Goal: Task Accomplishment & Management: Use online tool/utility

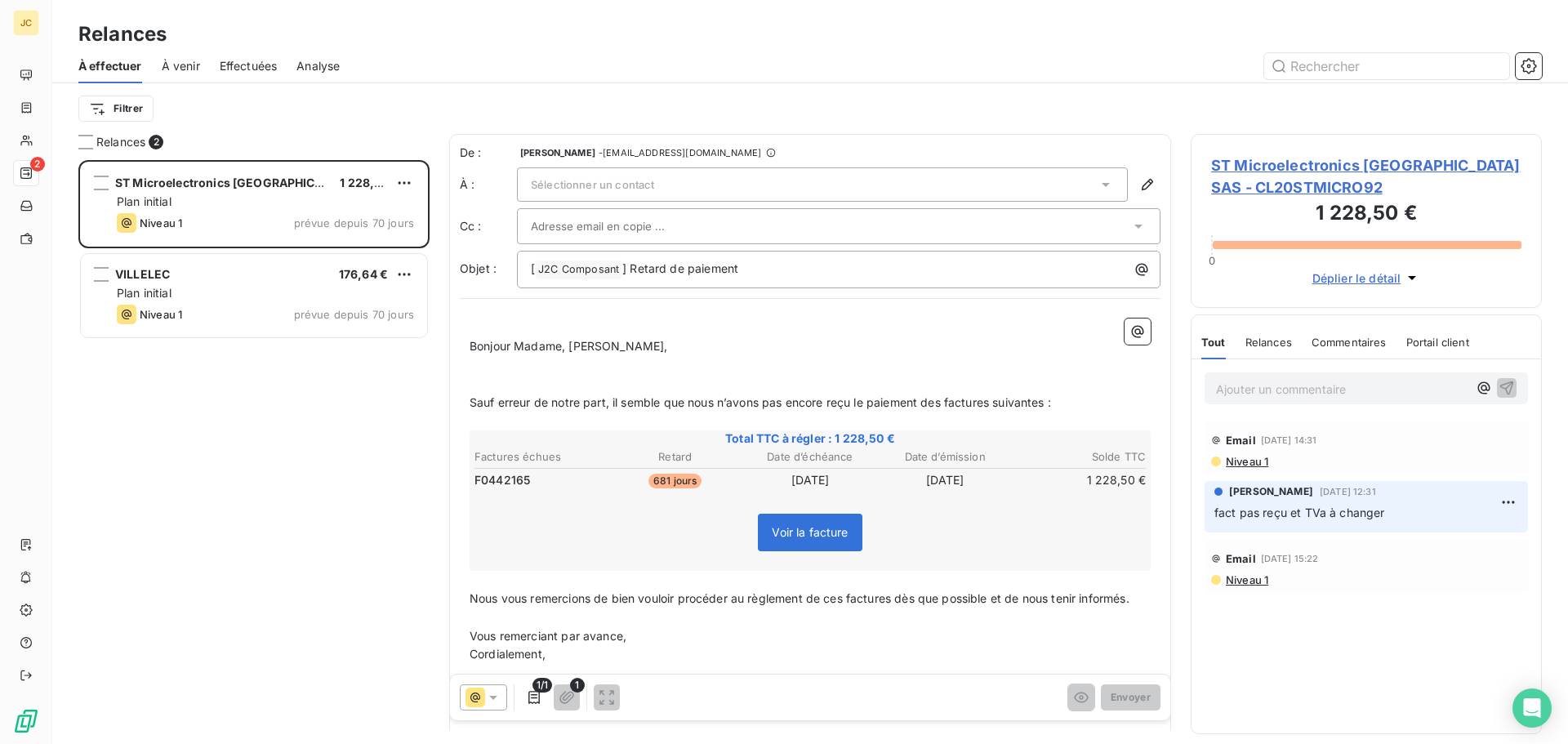
scroll to position [571, 339]
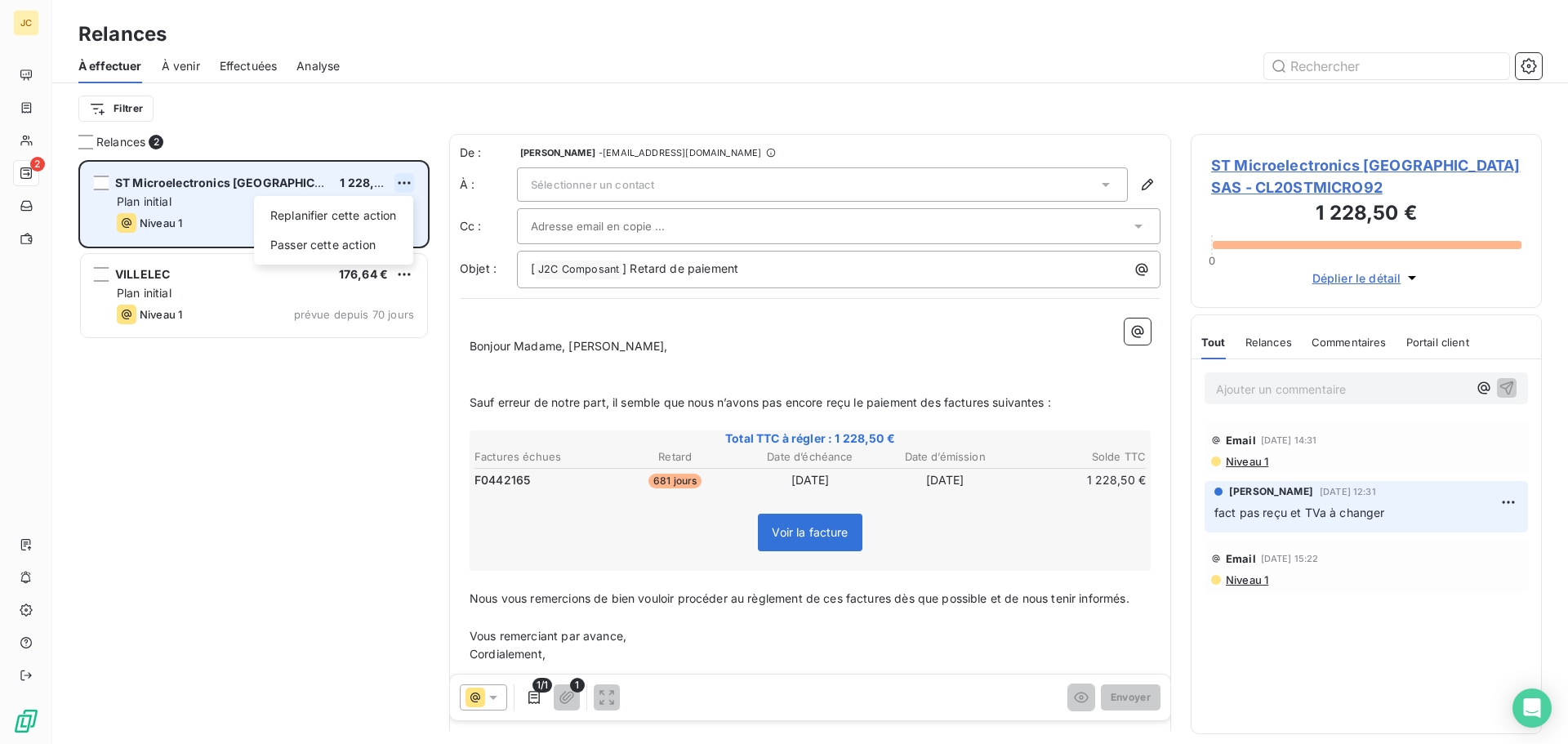
click at [406, 178] on html "JC 2 Relances À effectuer À venir Effectuées Analyse Filtrer Relances 2 ST Micr…" at bounding box center [784, 372] width 1568 height 744
click at [343, 242] on div "Passer cette action" at bounding box center [334, 245] width 146 height 26
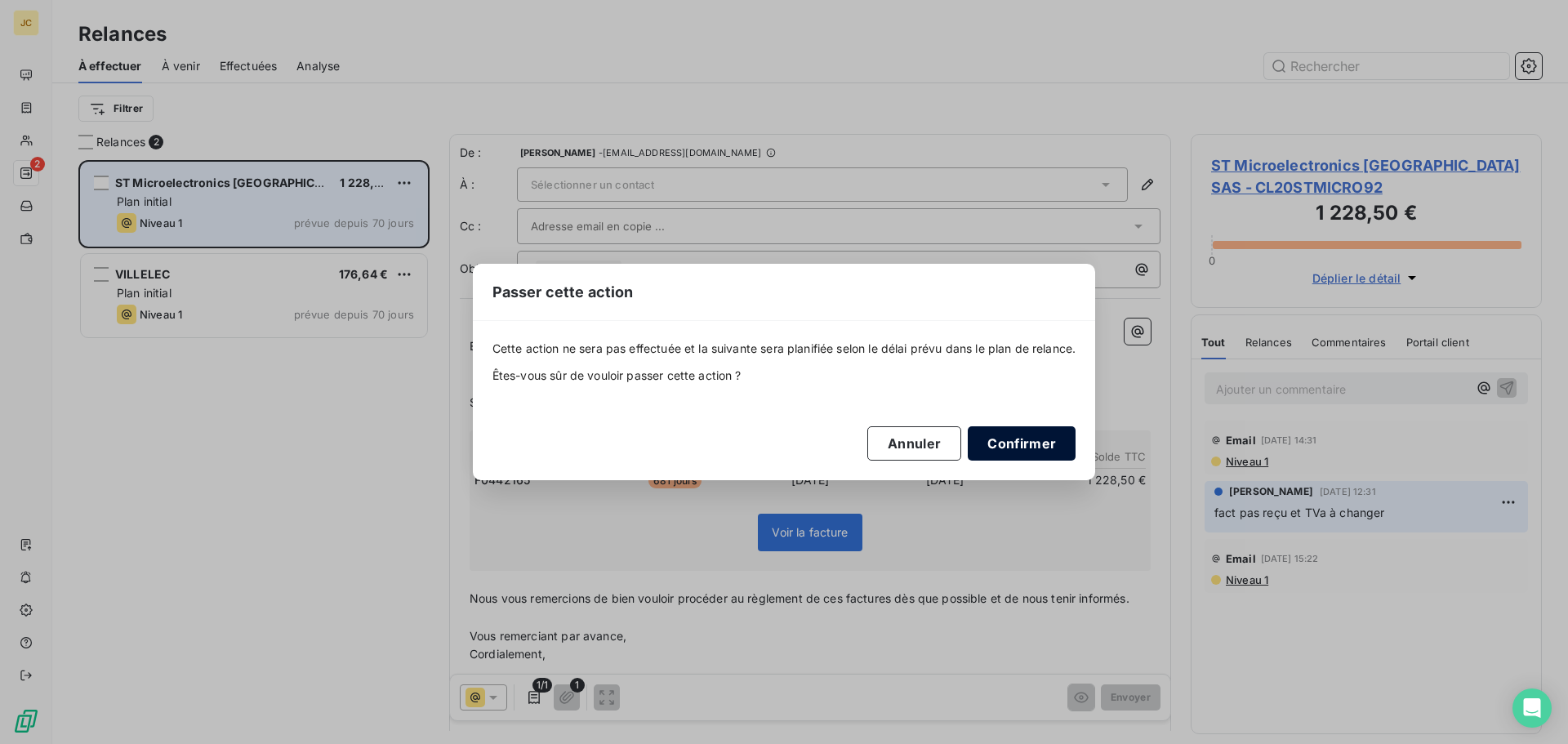
click at [1044, 446] on button "Confirmer" at bounding box center [1022, 443] width 108 height 34
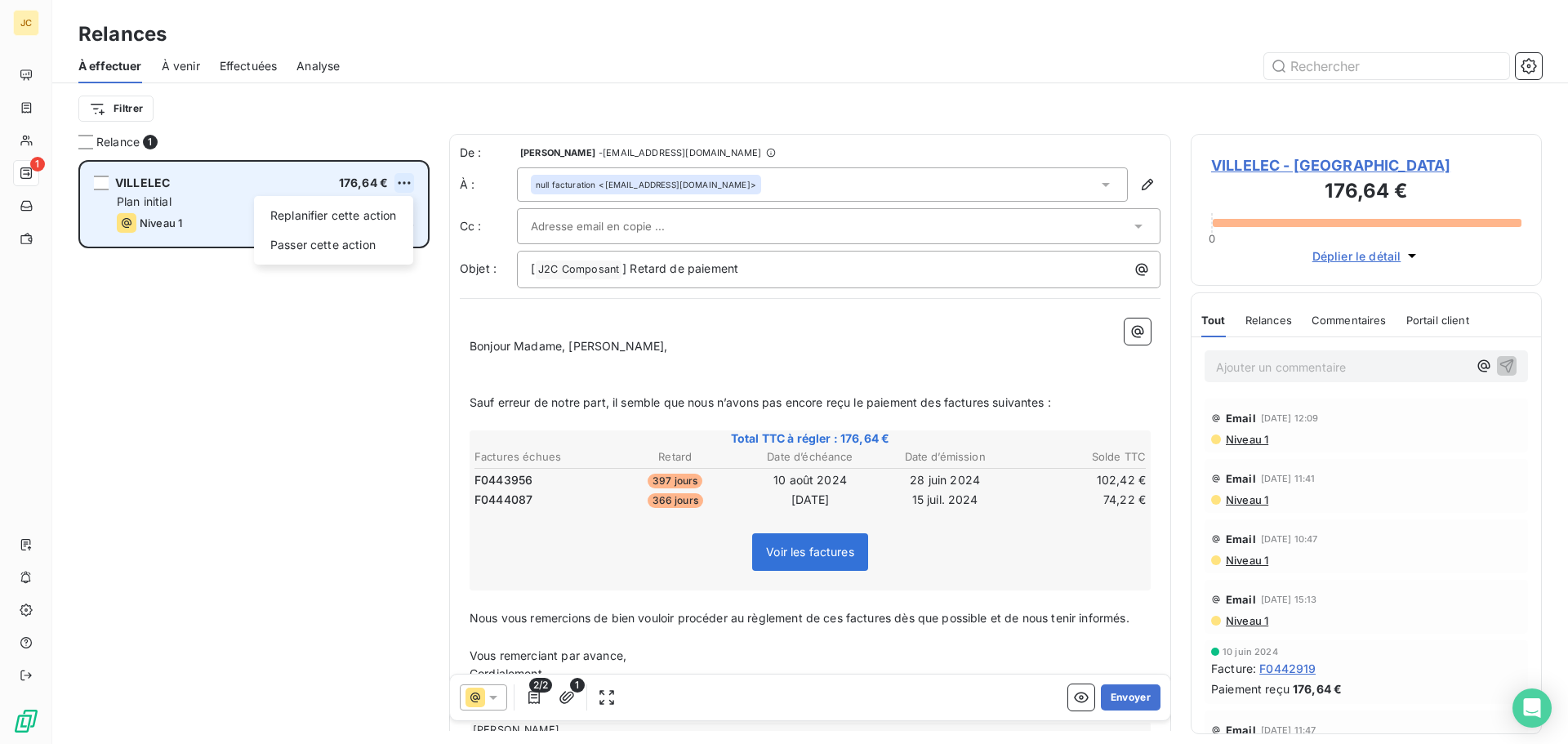
click at [403, 184] on html "JC 1 Relances À effectuer À venir Effectuées Analyse Filtrer Relance 1 VILLELEC…" at bounding box center [784, 372] width 1568 height 744
click at [343, 248] on div "Passer cette action" at bounding box center [334, 245] width 146 height 26
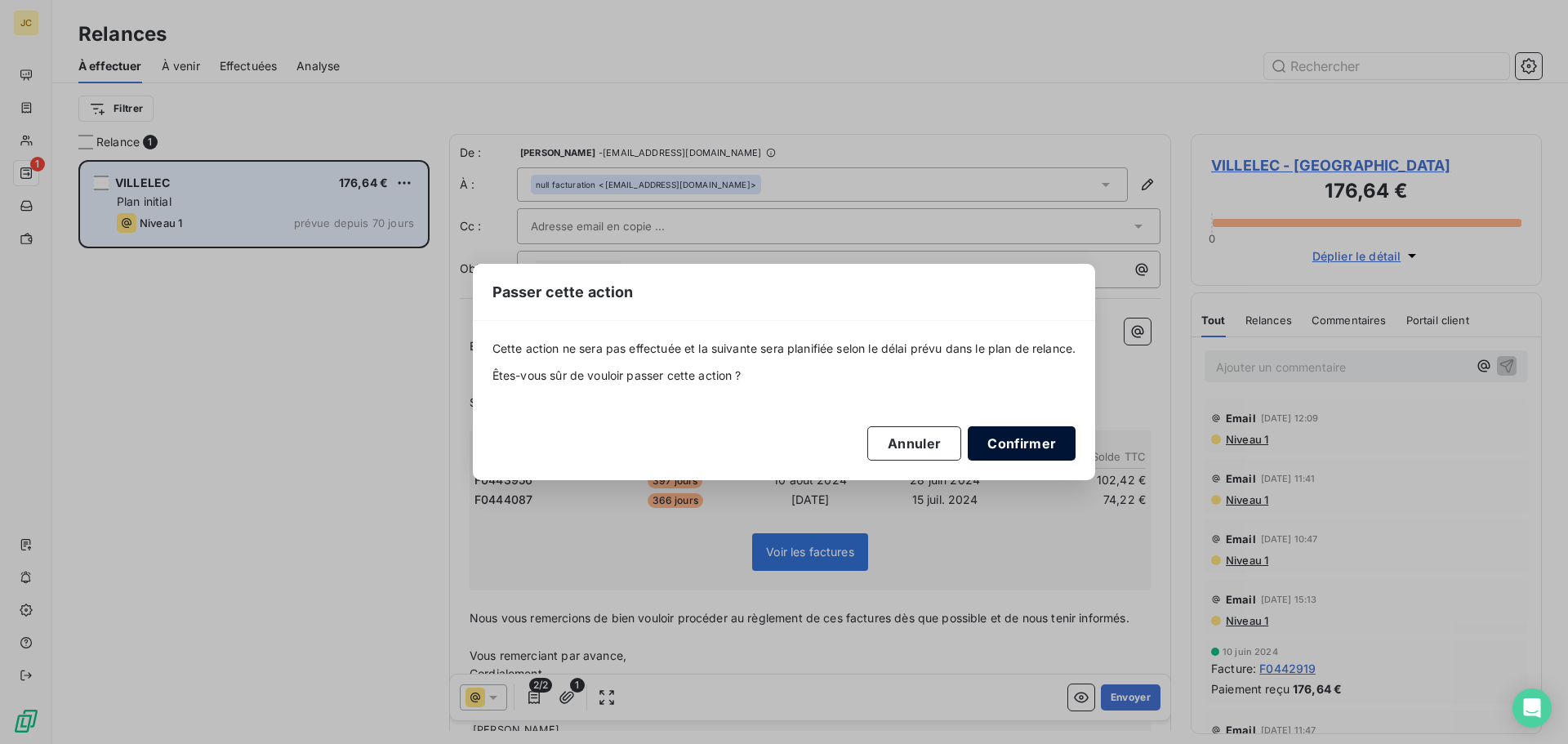
click at [1040, 437] on button "Confirmer" at bounding box center [1022, 443] width 108 height 34
